Goal: Check status: Check status

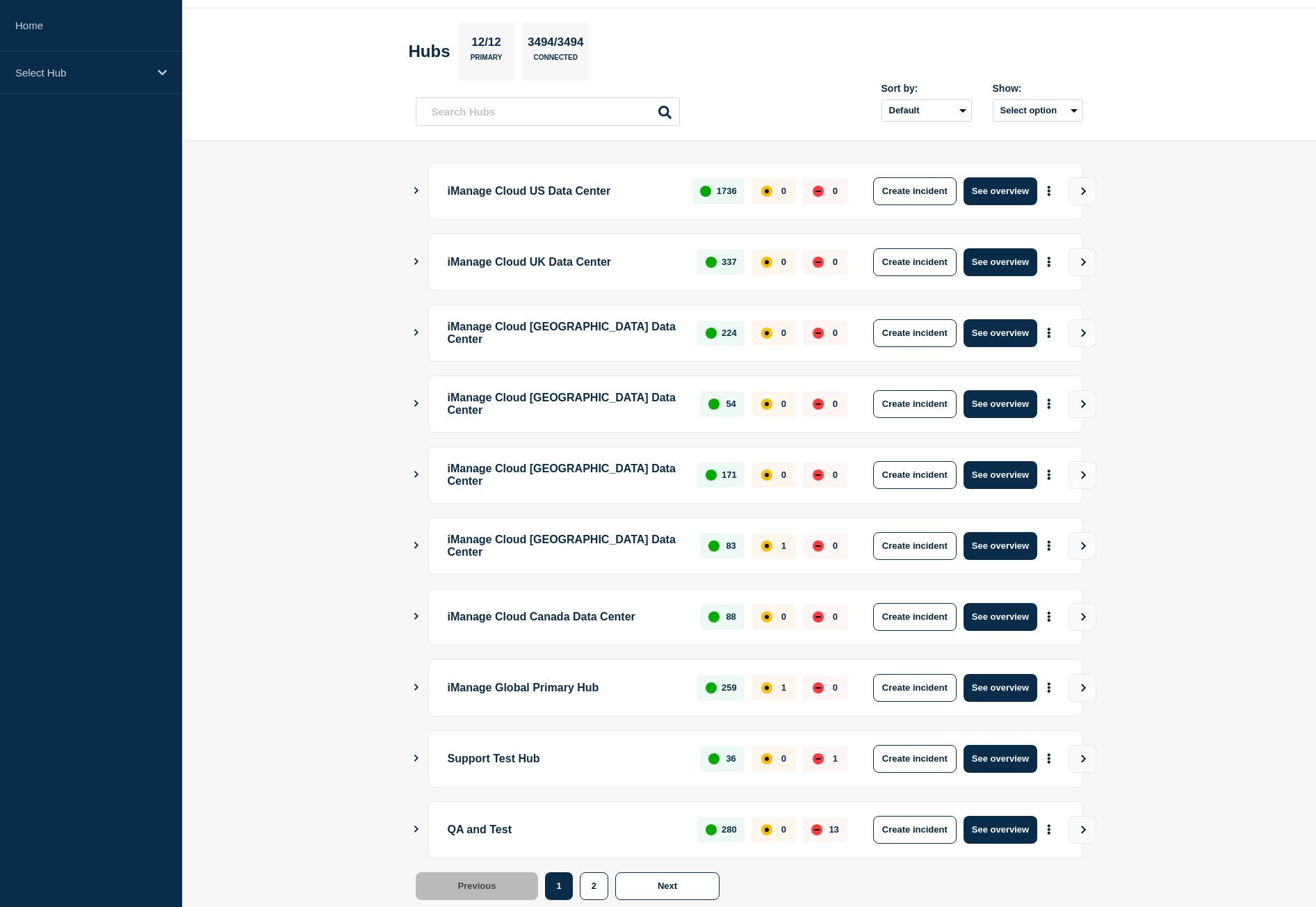
scroll to position [79, 0]
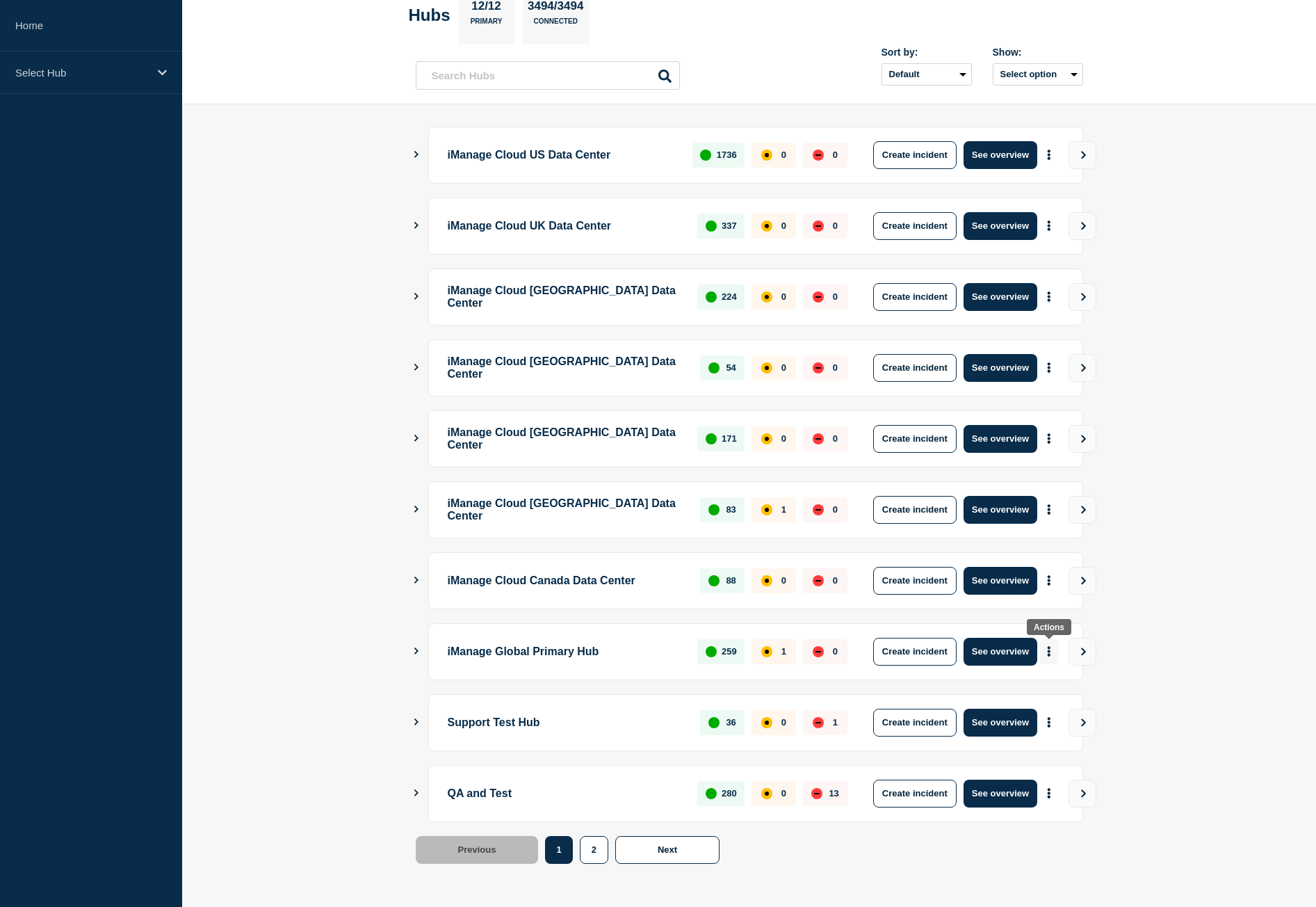
click at [1053, 662] on button "More actions" at bounding box center [1049, 652] width 18 height 26
click at [1050, 716] on link "View Status Page" at bounding box center [1047, 712] width 102 height 12
click at [414, 794] on icon "Show Connected Hubs" at bounding box center [416, 792] width 9 height 7
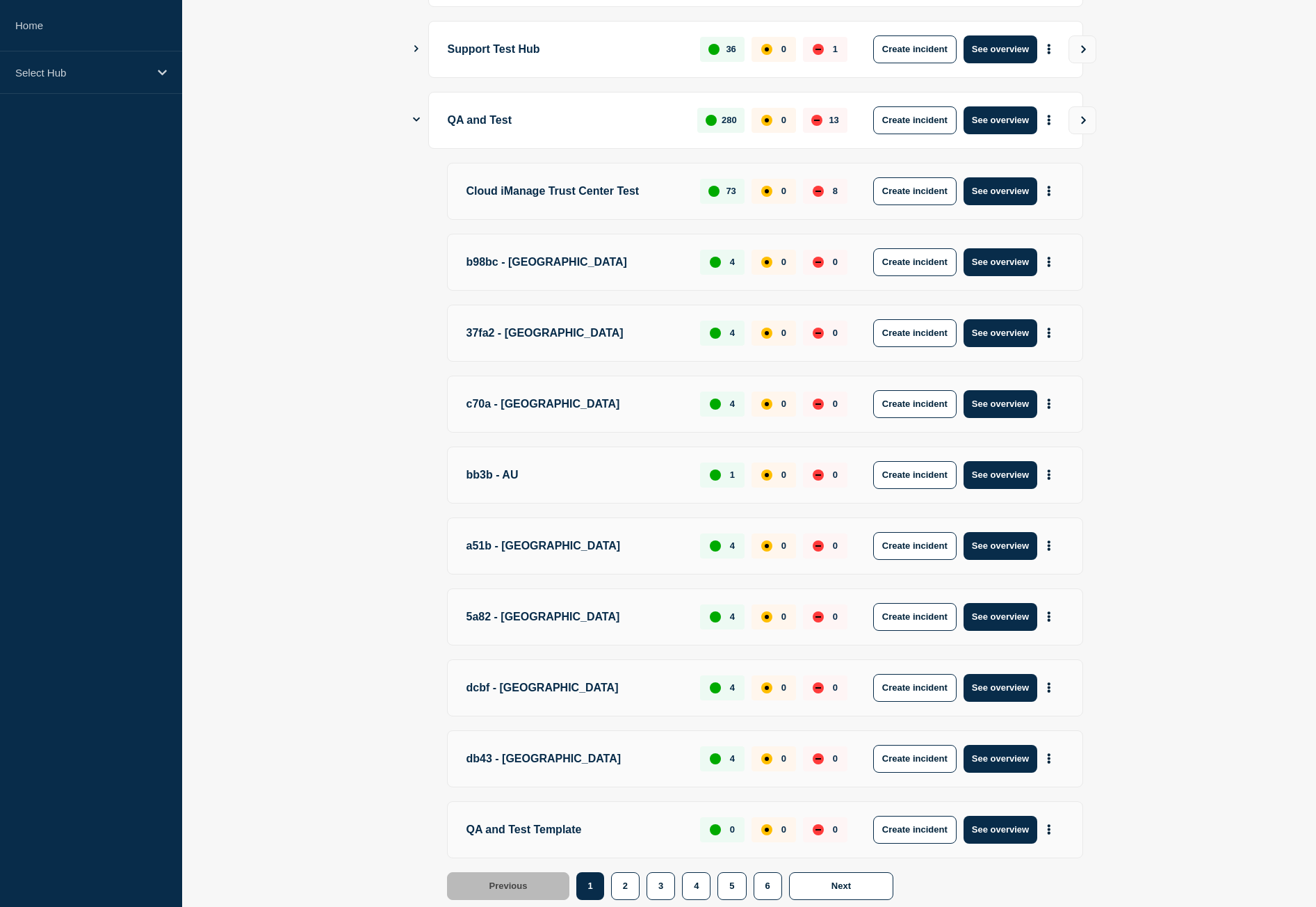
scroll to position [775, 0]
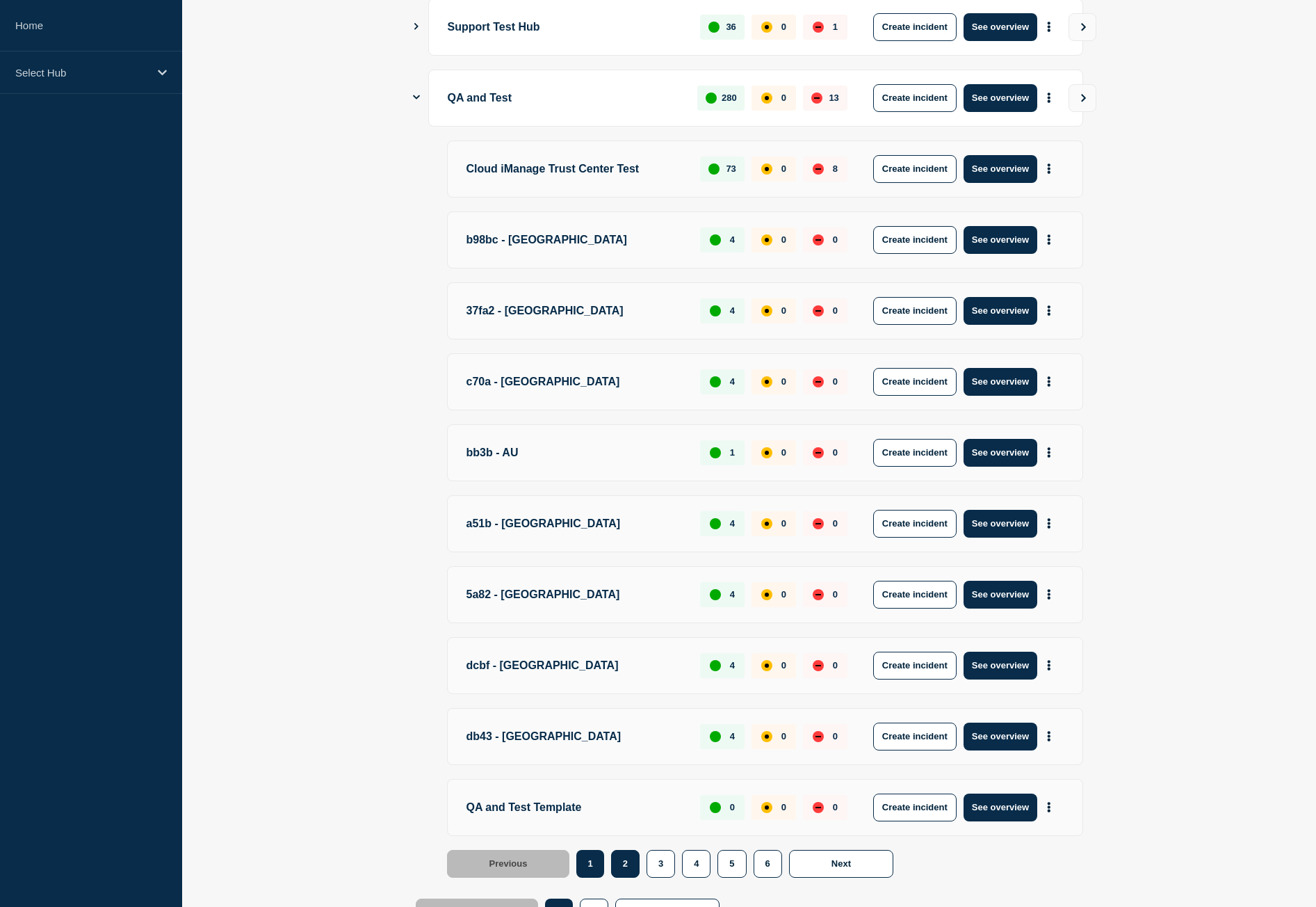
click at [629, 866] on button "2" at bounding box center [626, 863] width 29 height 28
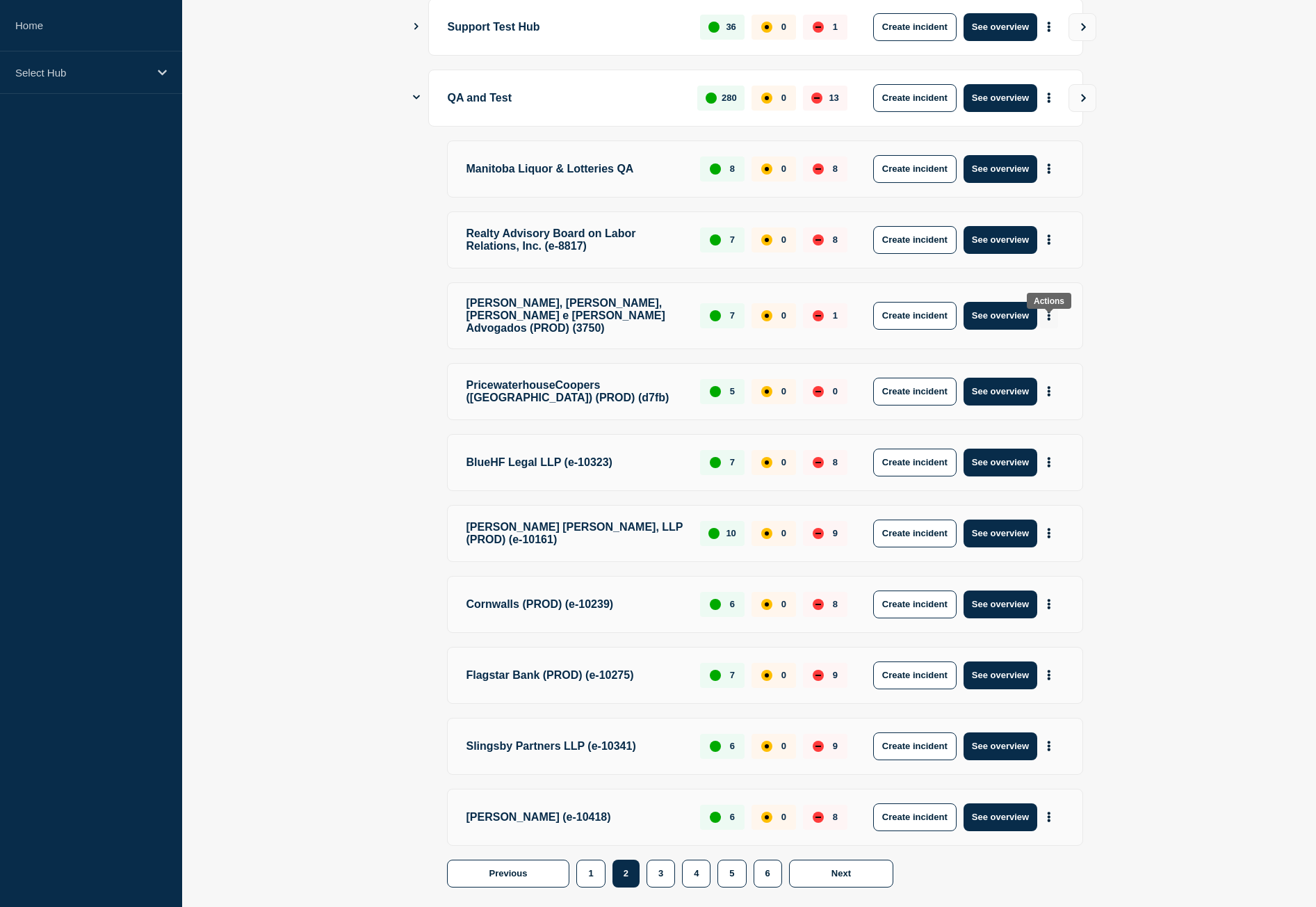
click at [1047, 322] on button "More actions" at bounding box center [1049, 315] width 18 height 26
click at [1043, 386] on link "View Status Page" at bounding box center [1047, 385] width 102 height 12
click at [1045, 248] on button "More actions" at bounding box center [1049, 240] width 18 height 26
click at [1039, 302] on link "View Status Page" at bounding box center [1047, 302] width 102 height 12
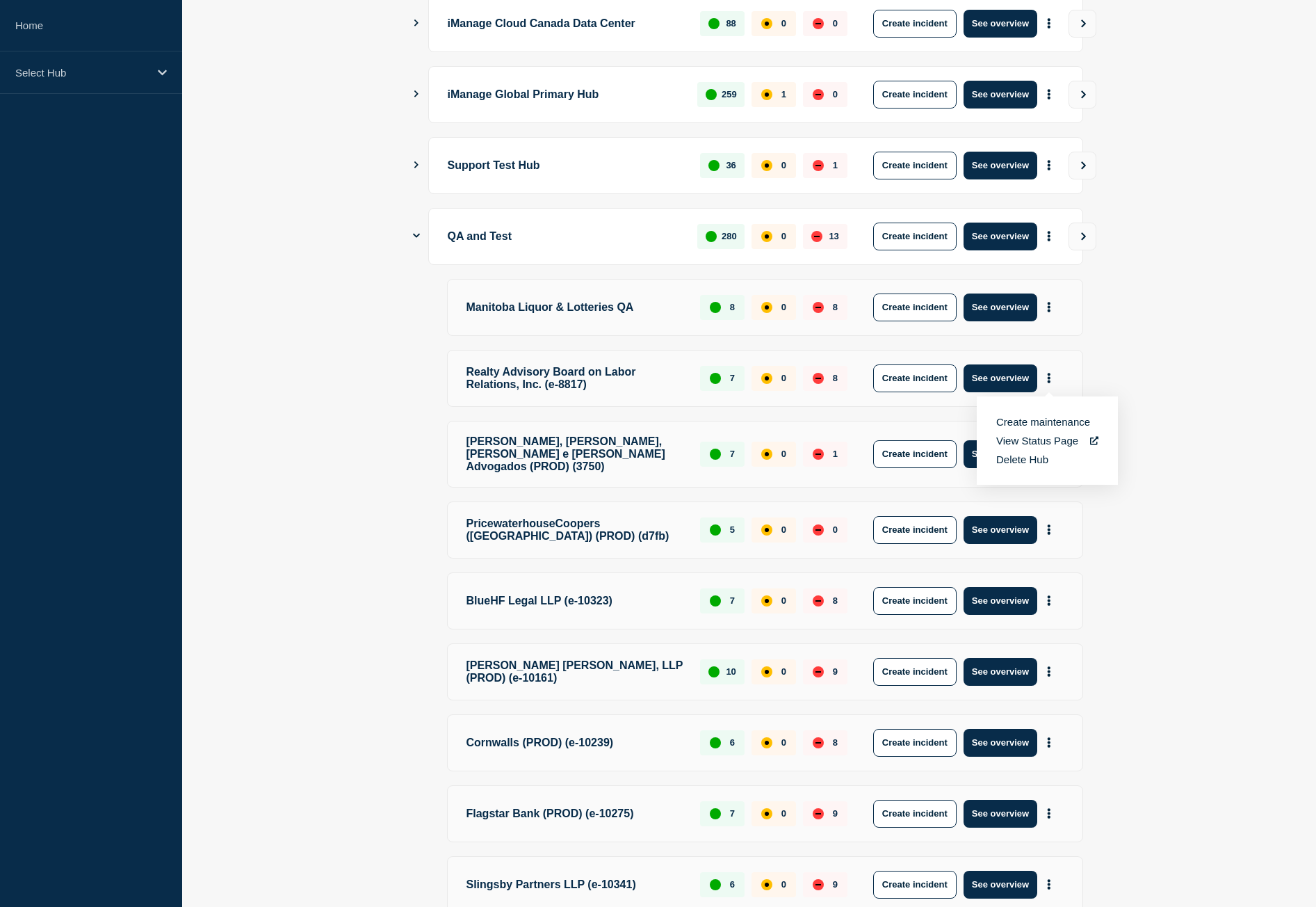
scroll to position [636, 0]
click at [1002, 243] on button "See overview" at bounding box center [1001, 237] width 74 height 28
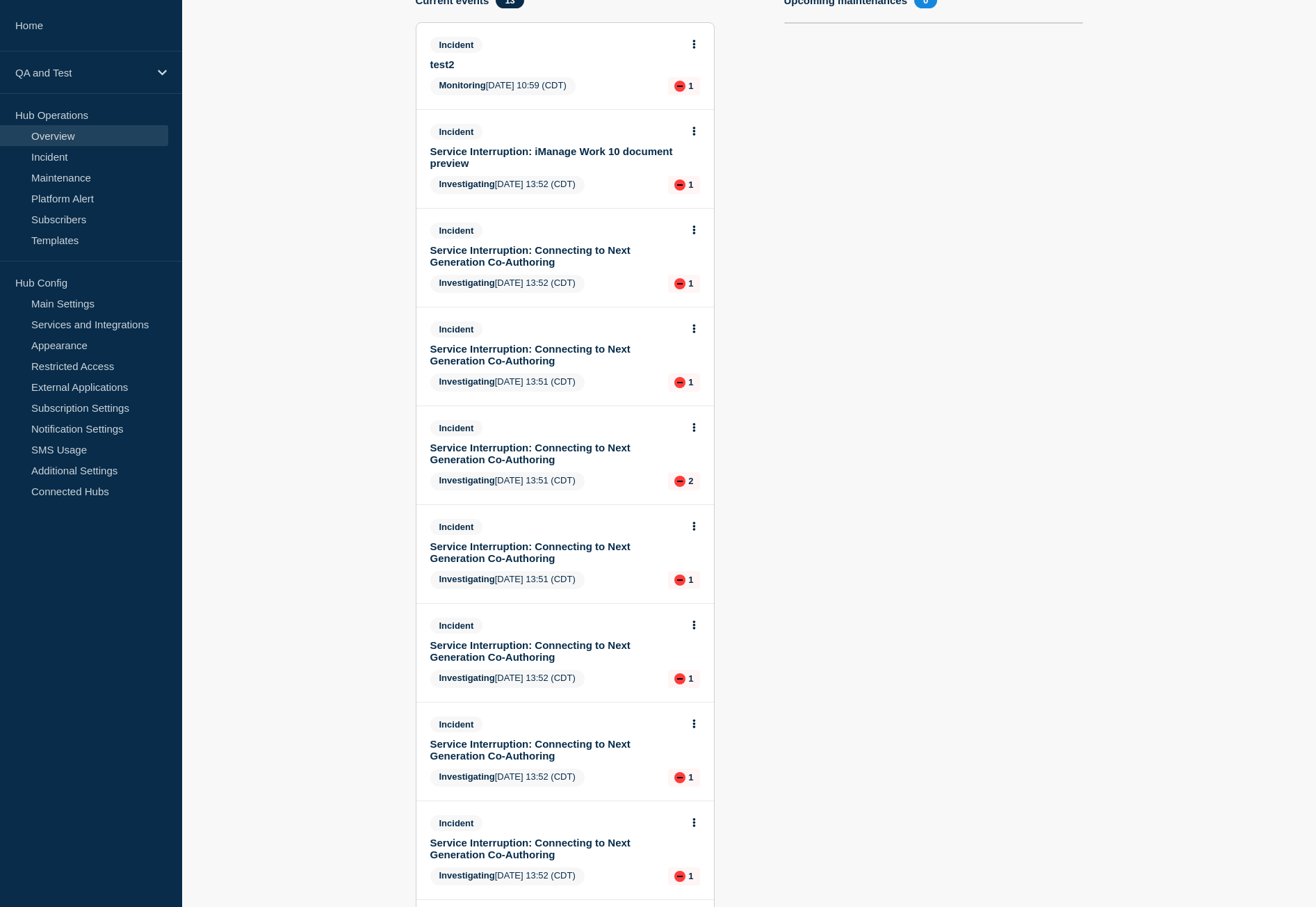
scroll to position [487, 0]
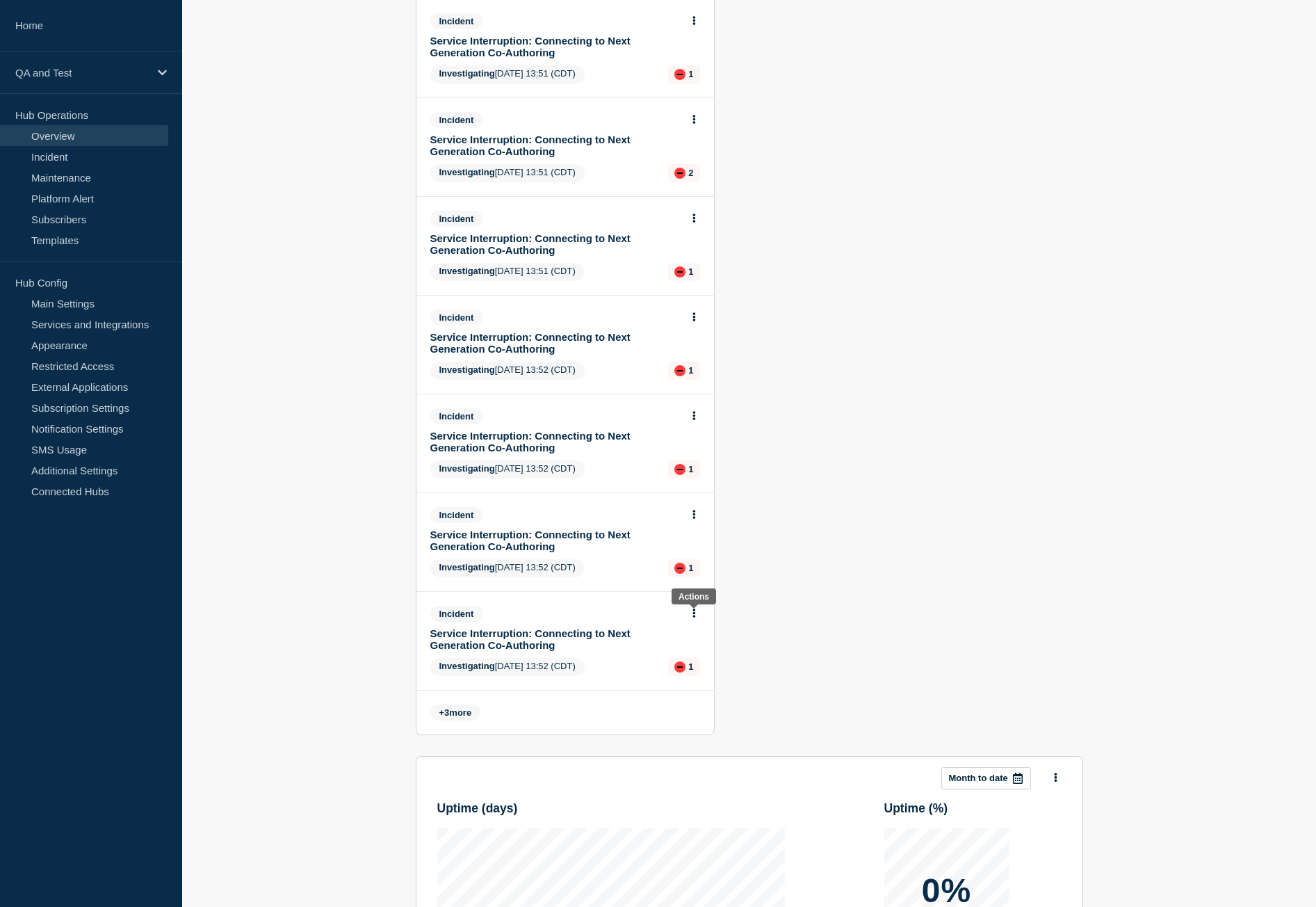
click at [694, 617] on icon at bounding box center [694, 613] width 3 height 9
click at [689, 646] on link "View incident" at bounding box center [688, 646] width 57 height 11
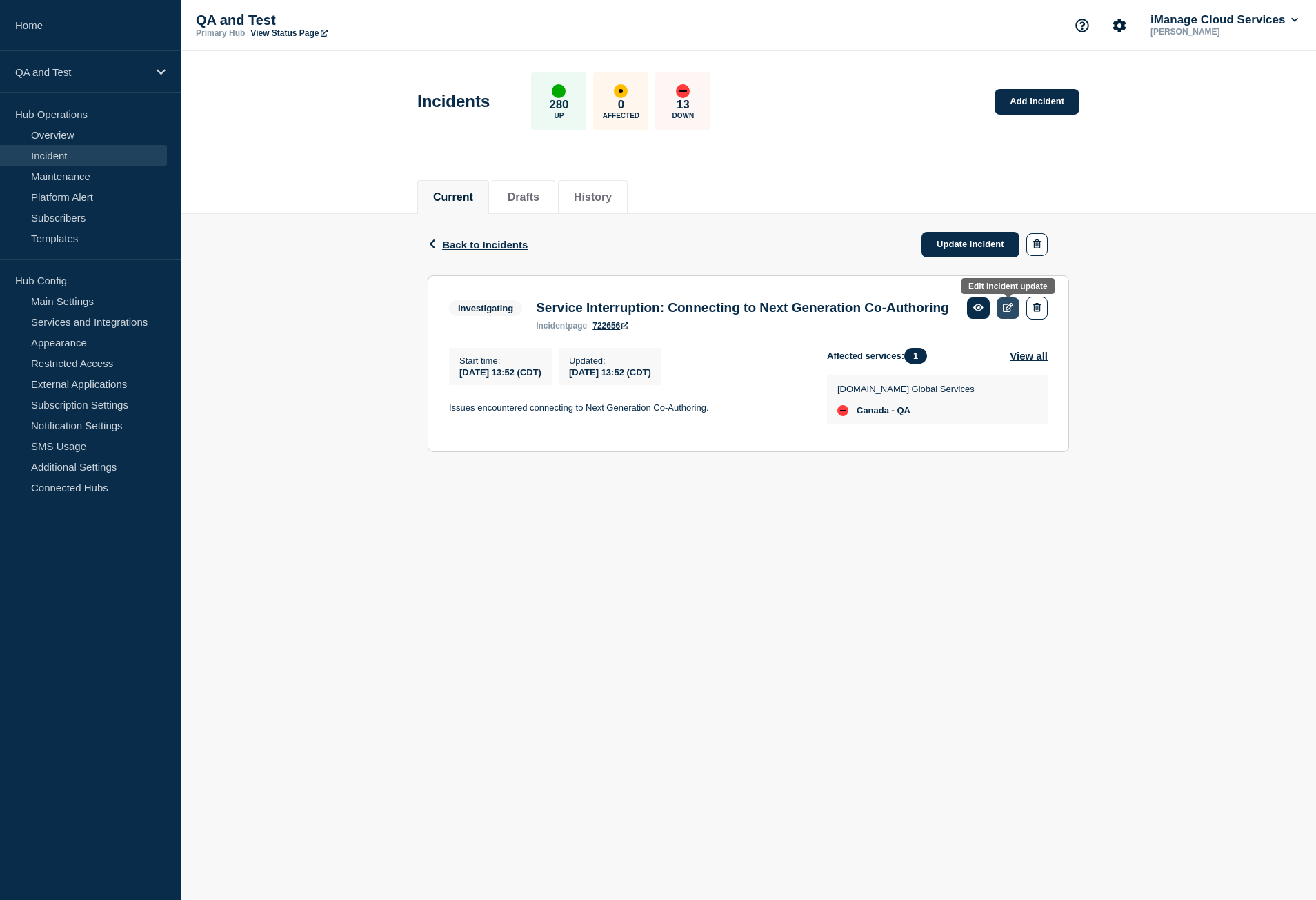
click at [1001, 308] on link at bounding box center [1008, 308] width 22 height 22
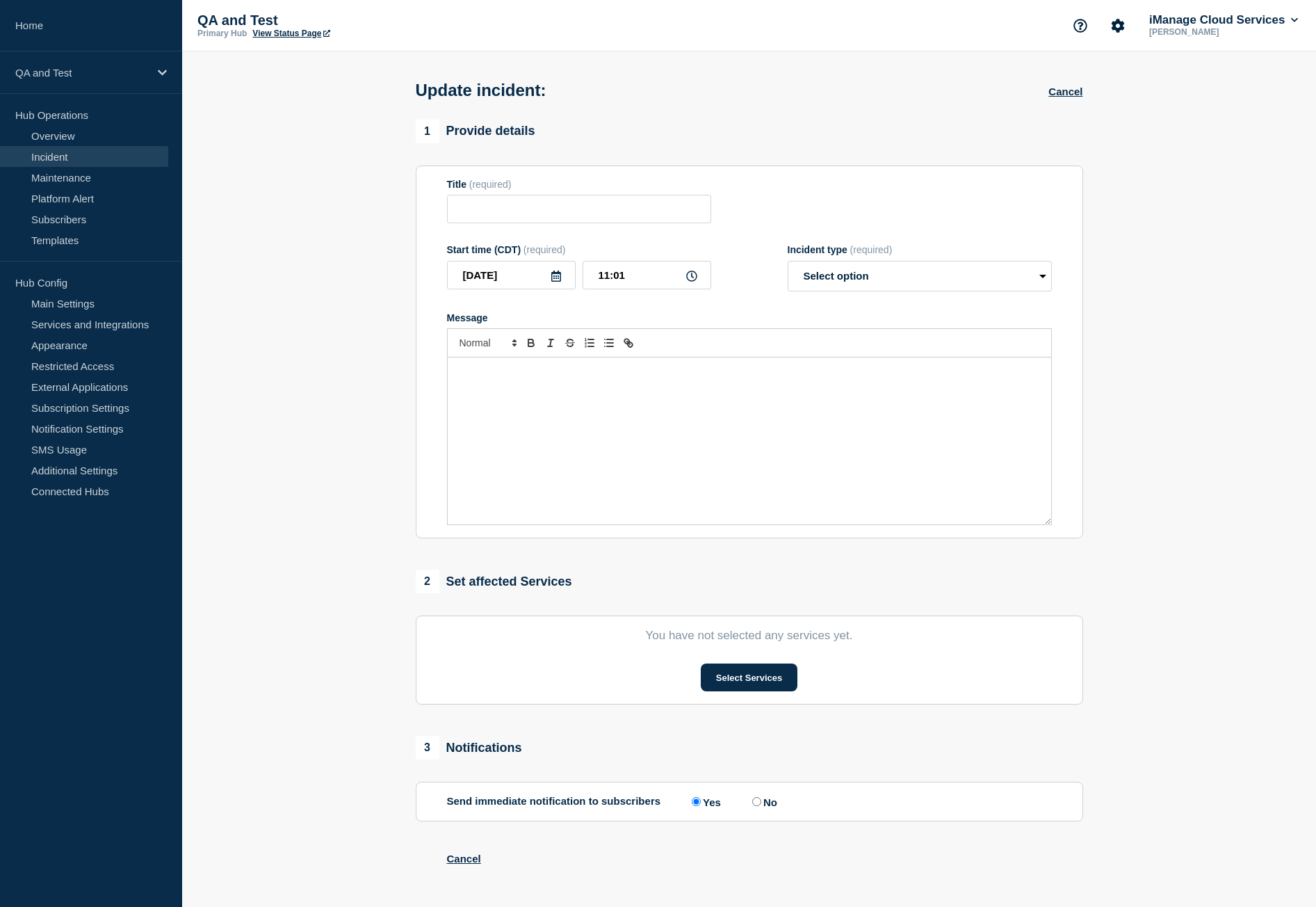
type input "Service Interruption: Connecting to Next Generation Co-Authoring"
type input "[DATE]"
type input "13:52"
select select "investigating"
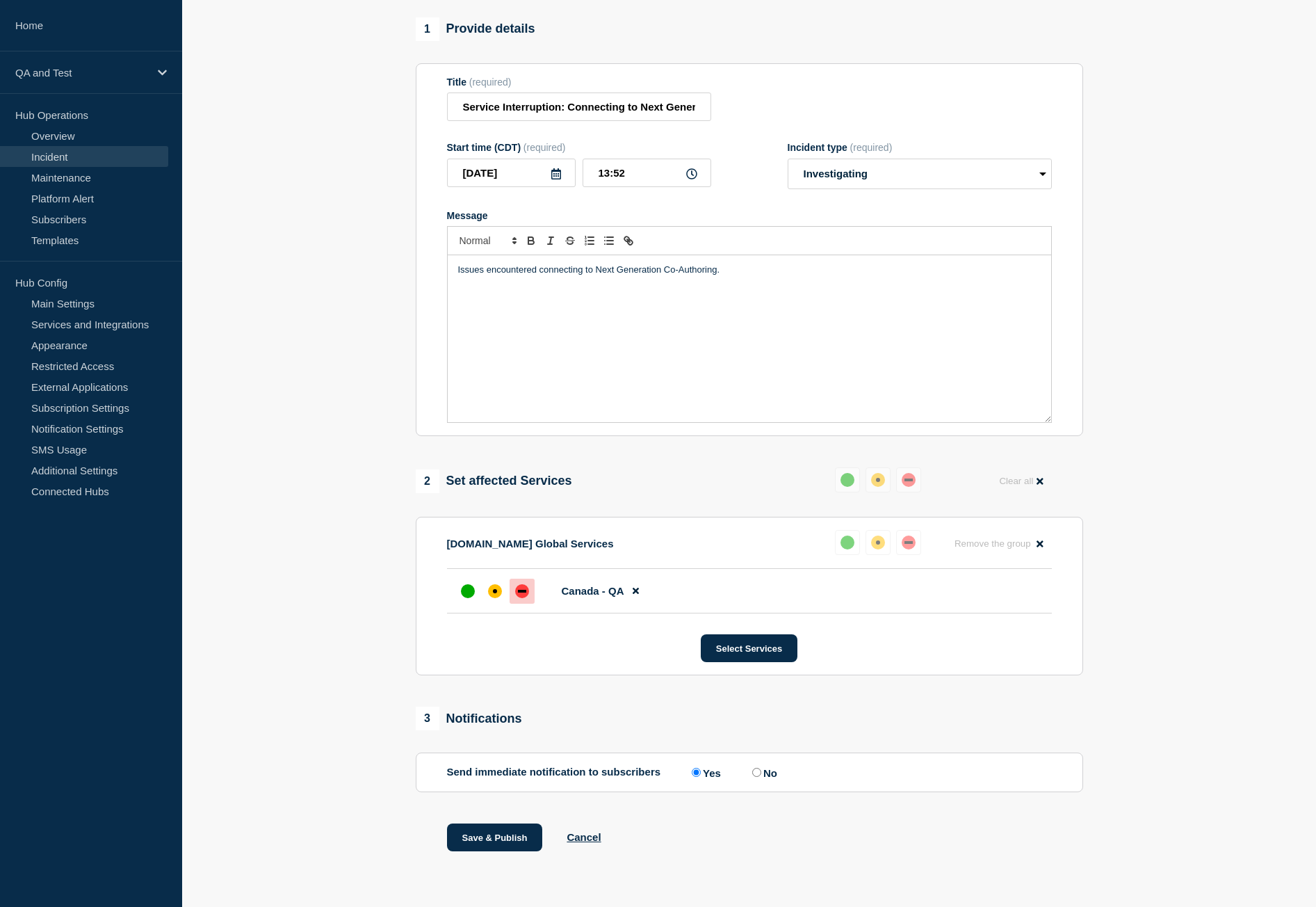
scroll to position [128, 0]
click at [584, 830] on div "Save & Publish Cancel" at bounding box center [525, 837] width 154 height 28
click at [590, 844] on div "Save & Publish Cancel" at bounding box center [525, 837] width 154 height 28
click at [591, 840] on button "Cancel" at bounding box center [584, 837] width 34 height 12
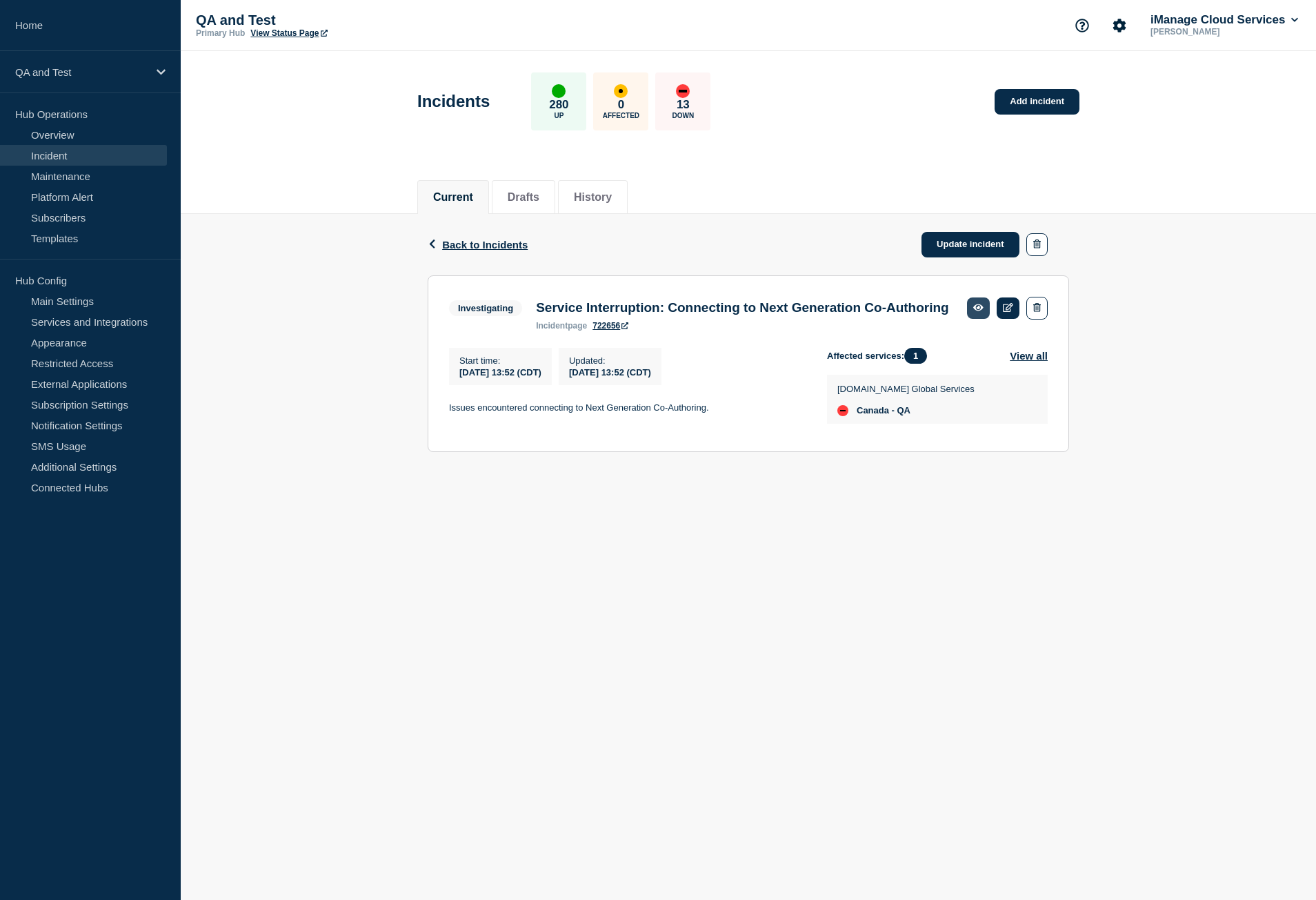
click at [976, 304] on icon at bounding box center [979, 308] width 10 height 9
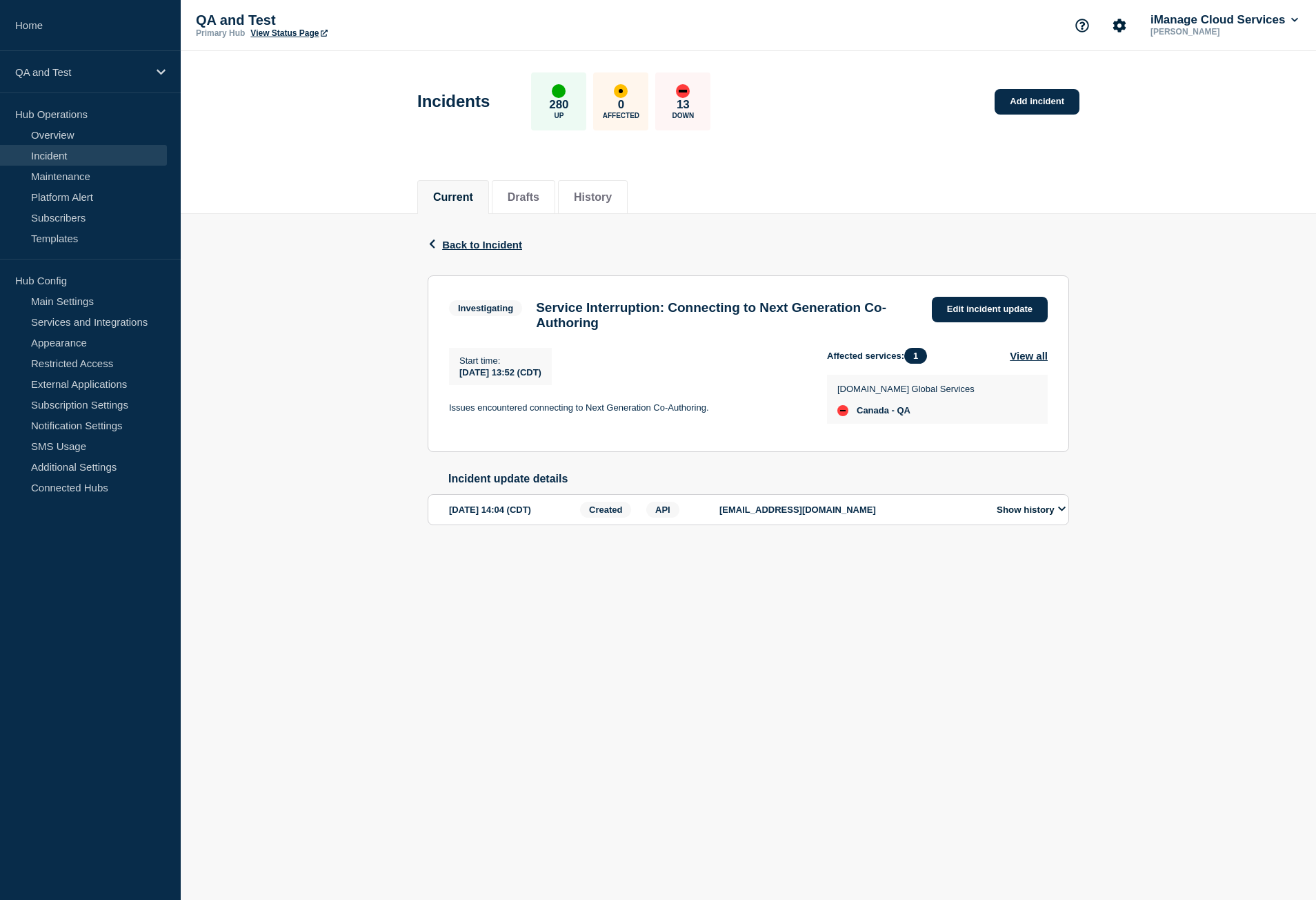
click at [1028, 515] on button "Show history" at bounding box center [1031, 510] width 77 height 12
